Goal: Find contact information: Find contact information

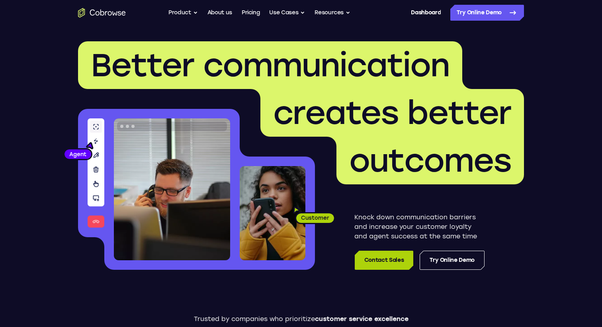
click at [405, 255] on link "Contact Sales" at bounding box center [383, 260] width 58 height 19
click at [433, 256] on link "Try Online Demo" at bounding box center [451, 260] width 65 height 19
